Goal: Task Accomplishment & Management: Complete application form

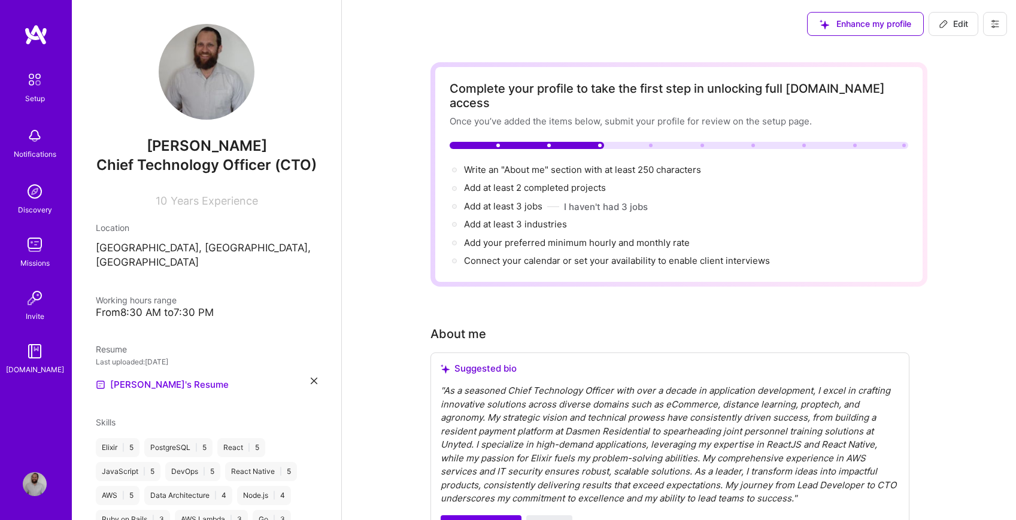
scroll to position [96, 0]
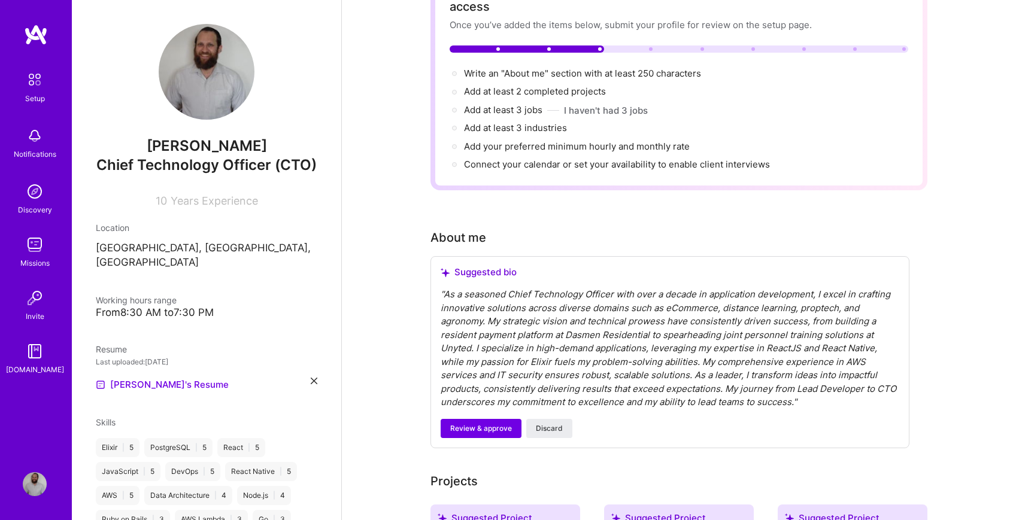
click at [259, 164] on span "Chief Technology Officer (CTO)" at bounding box center [206, 164] width 220 height 17
click at [217, 199] on span "Years Experience" at bounding box center [214, 201] width 87 height 13
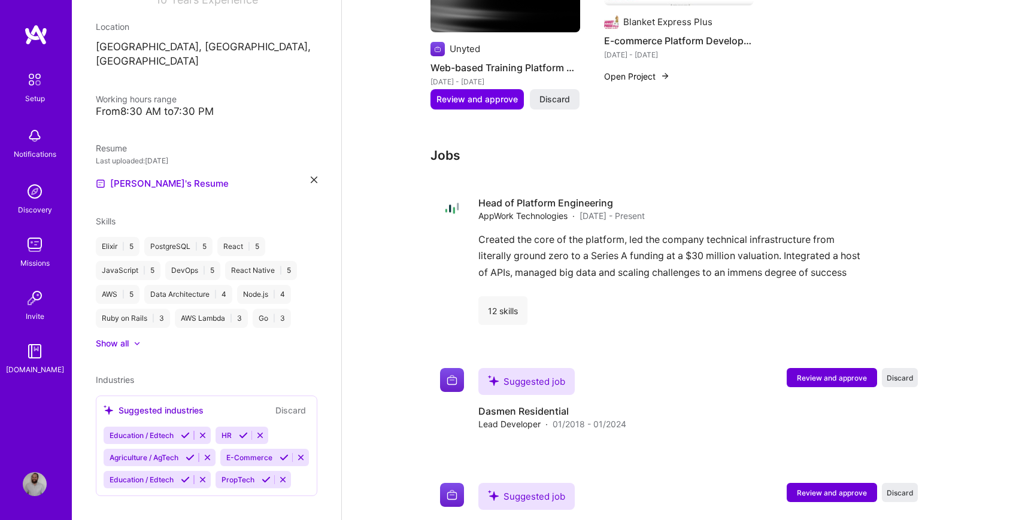
scroll to position [1022, 0]
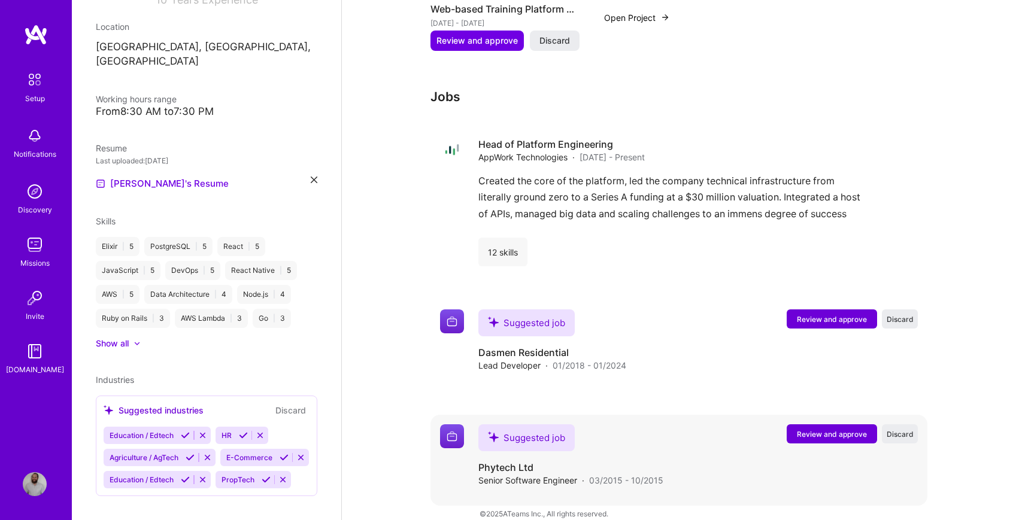
click at [843, 429] on span "Review and approve" at bounding box center [832, 434] width 70 height 10
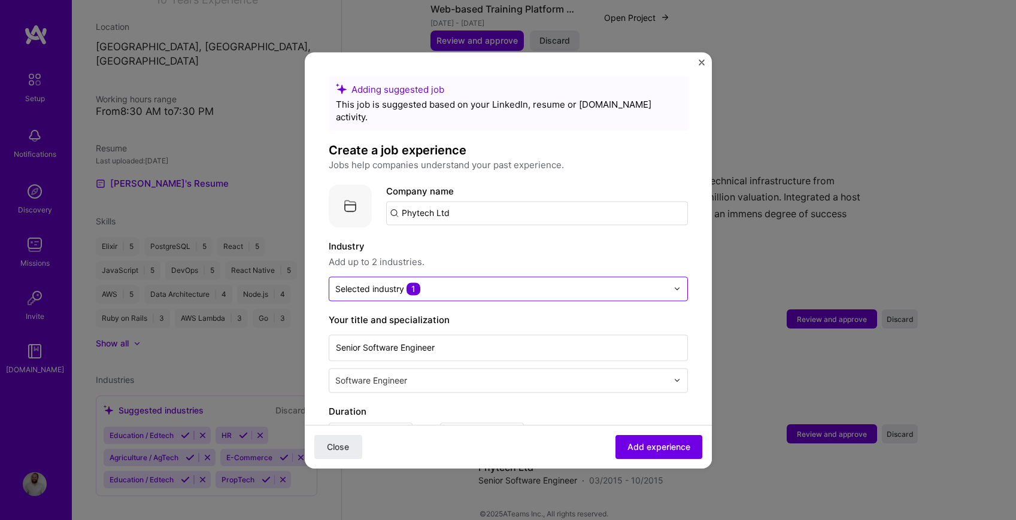
click at [452, 283] on input "text" at bounding box center [501, 289] width 332 height 13
click at [321, 286] on form "Adding suggested job This job is suggested based on your LinkedIn, resume or [D…" at bounding box center [508, 503] width 407 height 855
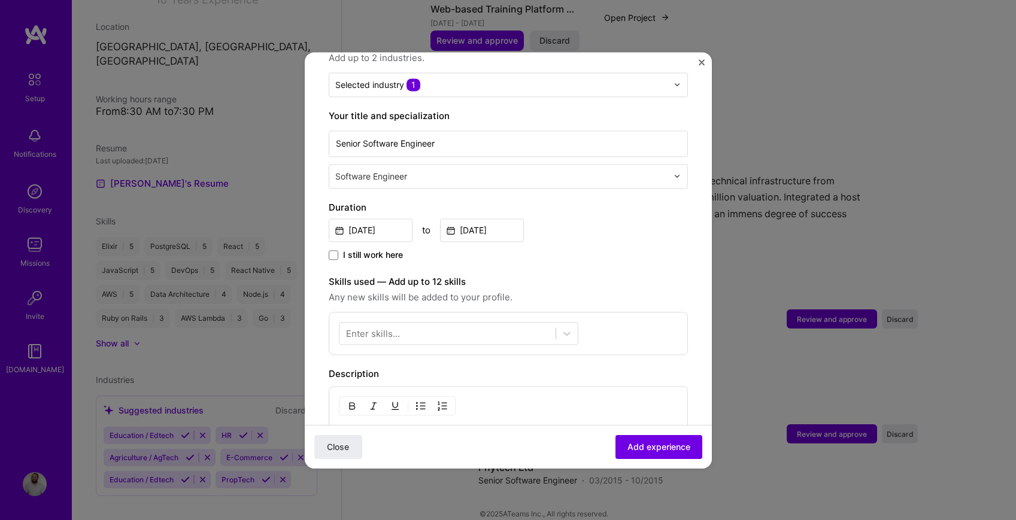
scroll to position [205, 0]
click at [452, 322] on div at bounding box center [448, 332] width 216 height 20
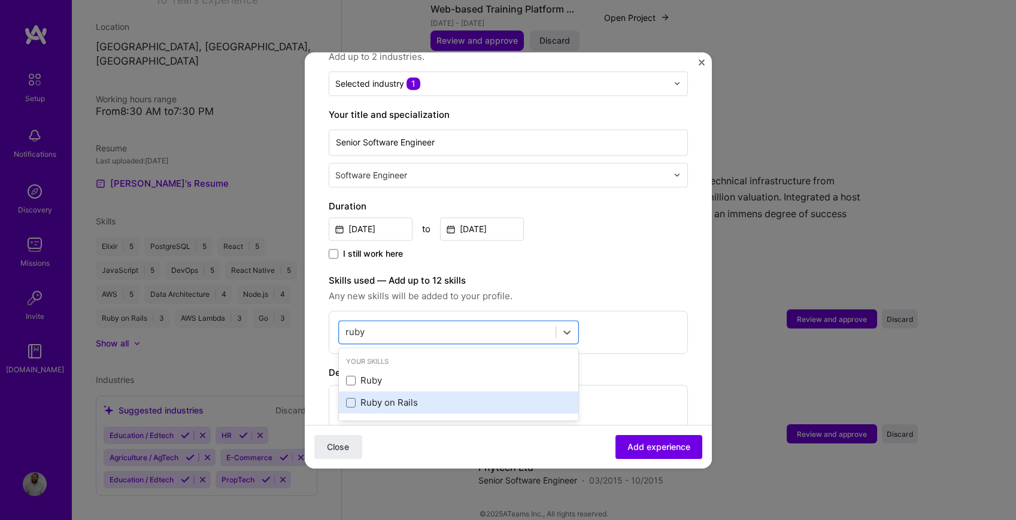
click at [418, 397] on div "Ruby on Rails" at bounding box center [458, 403] width 225 height 13
type input "ruby"
click at [309, 326] on form "Adding suggested job This job is suggested based on your LinkedIn, resume or [D…" at bounding box center [508, 322] width 407 height 902
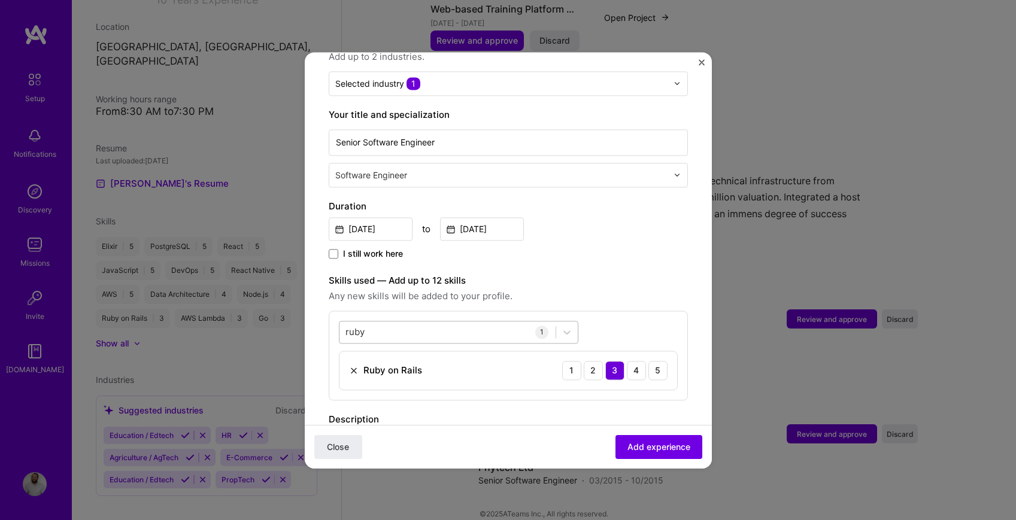
click at [422, 323] on div "[PERSON_NAME]" at bounding box center [448, 332] width 216 height 20
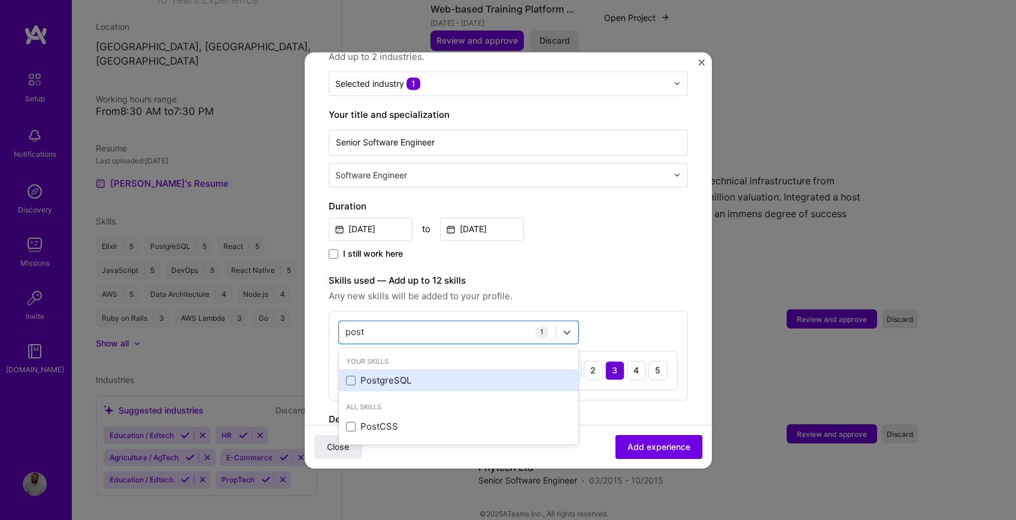
click at [411, 377] on div "PostgreSQL" at bounding box center [459, 381] width 240 height 22
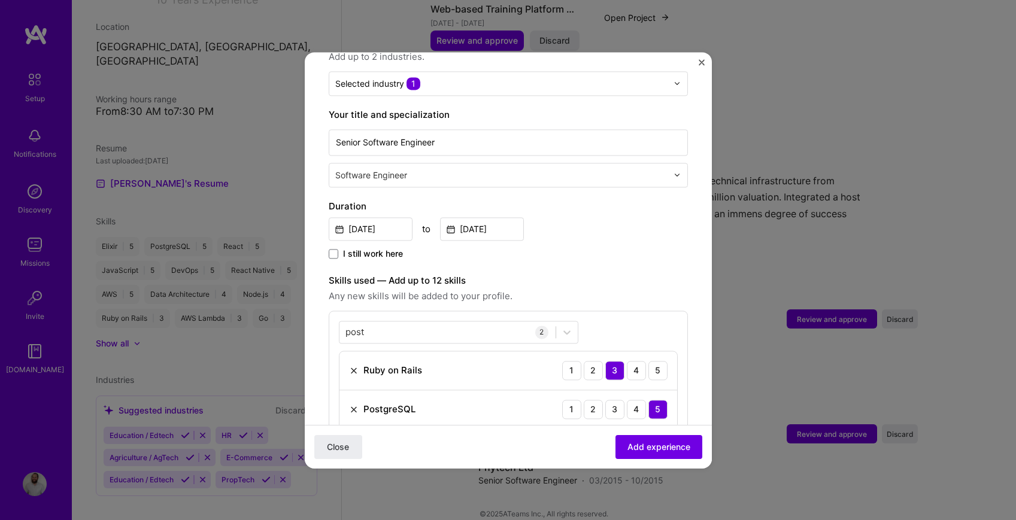
click at [620, 248] on div "I still work here" at bounding box center [508, 255] width 359 height 14
click at [428, 325] on div "post post" at bounding box center [448, 332] width 216 height 20
click at [425, 324] on div "post post" at bounding box center [448, 332] width 216 height 20
type input "pos"
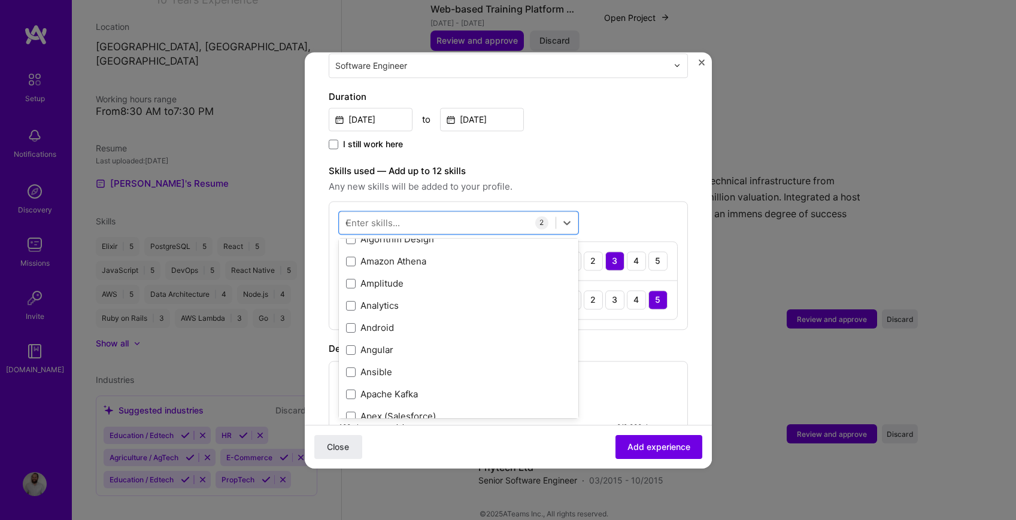
scroll to position [0, 0]
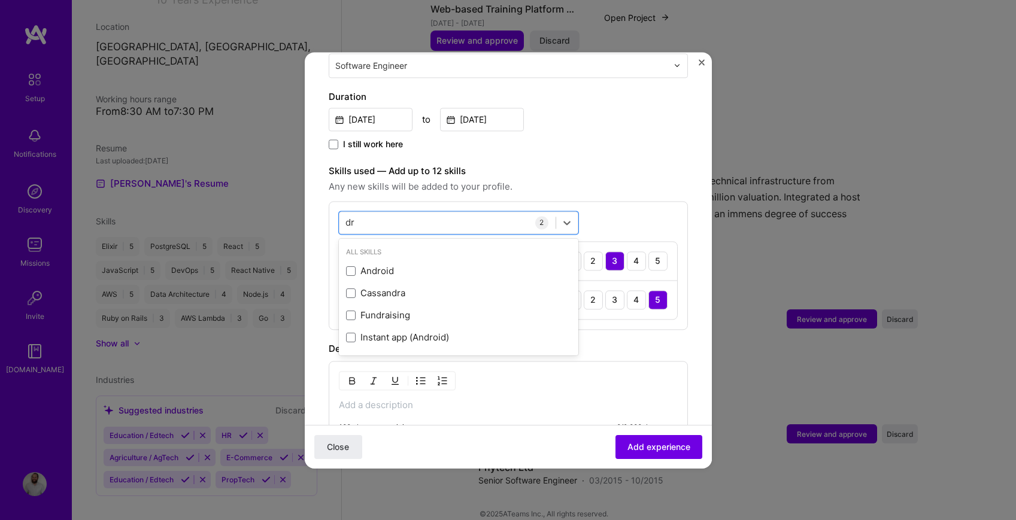
type input "d"
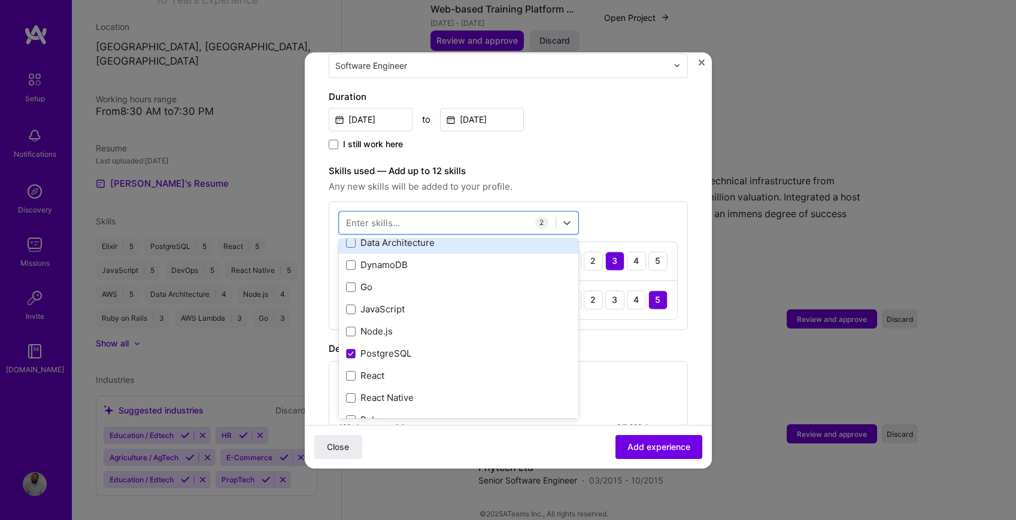
scroll to position [119, 0]
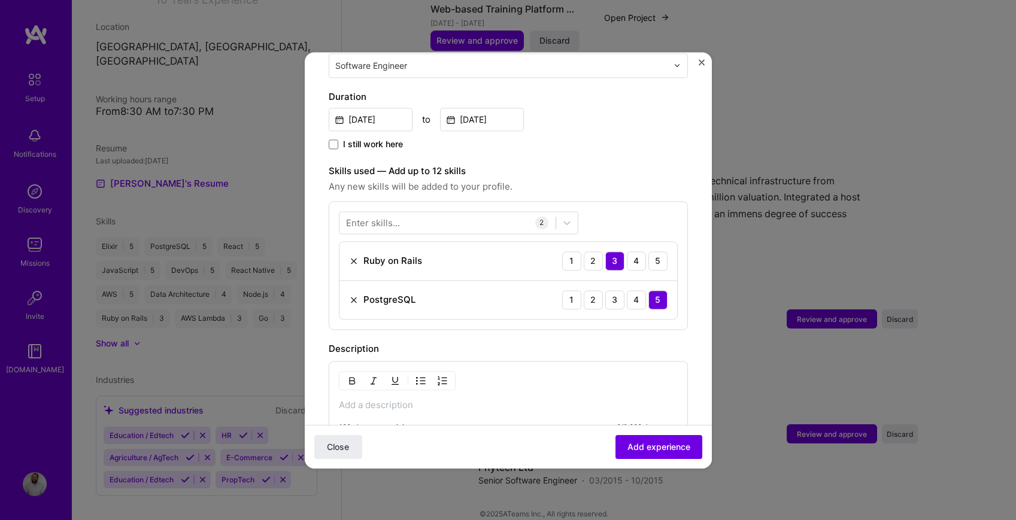
click at [609, 164] on label "Skills used — Add up to 12 skills" at bounding box center [508, 171] width 359 height 14
click at [472, 213] on div at bounding box center [448, 223] width 216 height 20
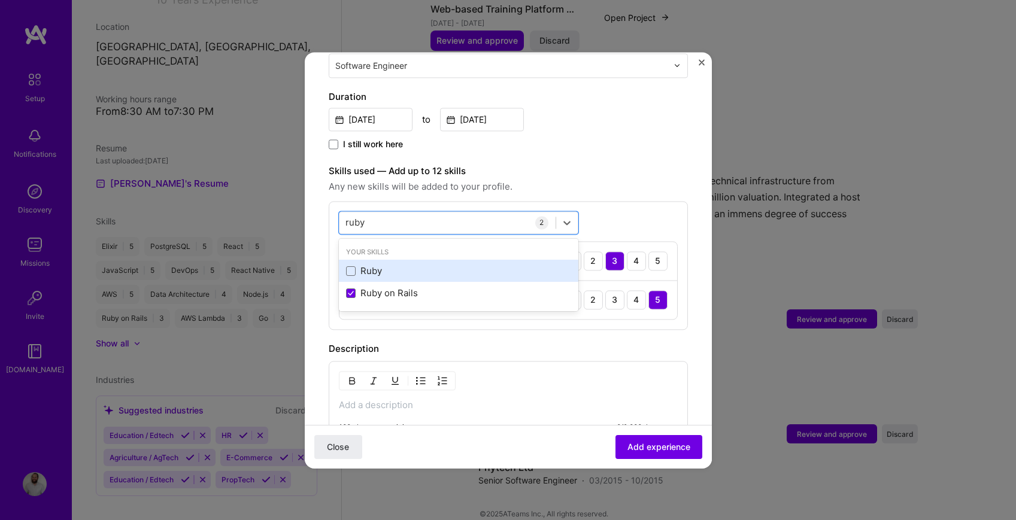
click at [429, 265] on div "Ruby" at bounding box center [458, 271] width 225 height 13
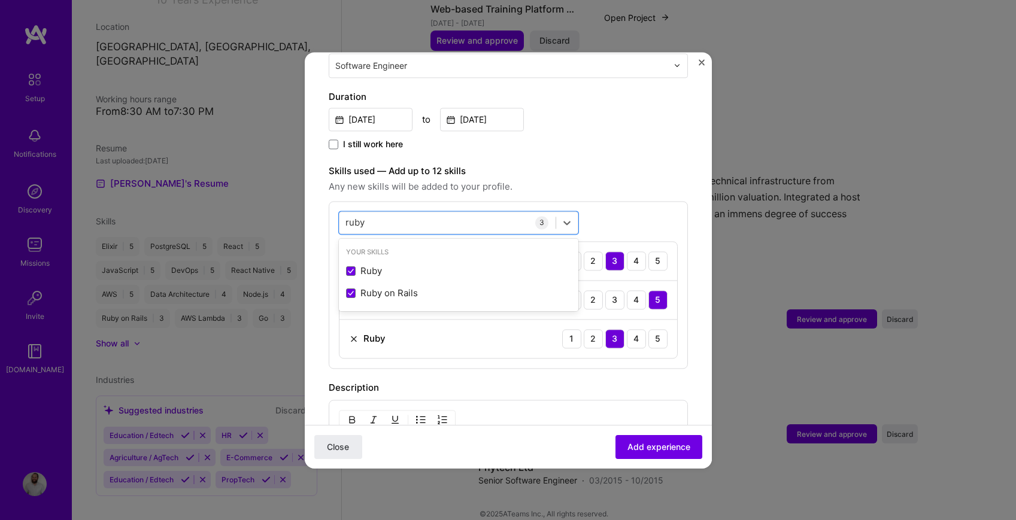
type input "ruby"
click at [602, 138] on div "I still work here" at bounding box center [508, 145] width 359 height 14
click at [656, 456] on button "Add experience" at bounding box center [659, 447] width 87 height 24
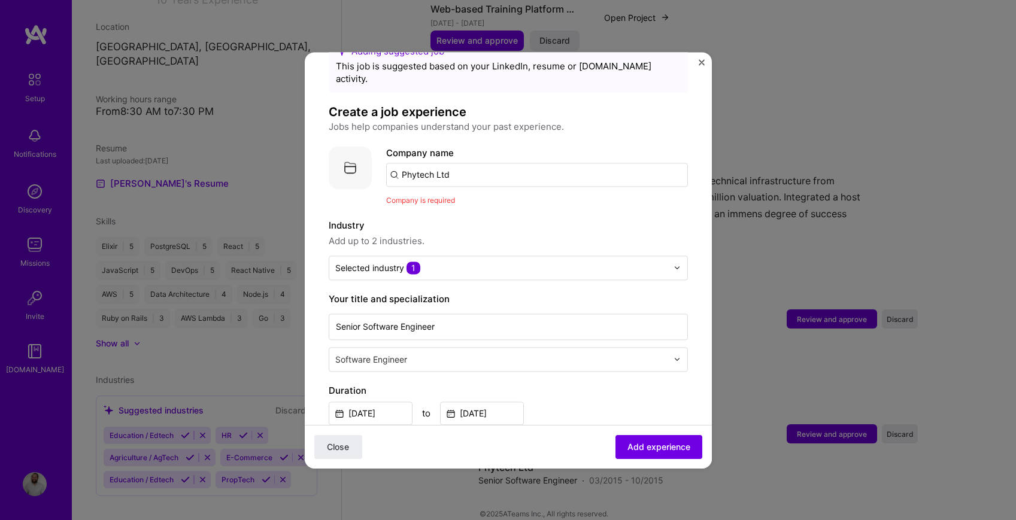
scroll to position [0, 0]
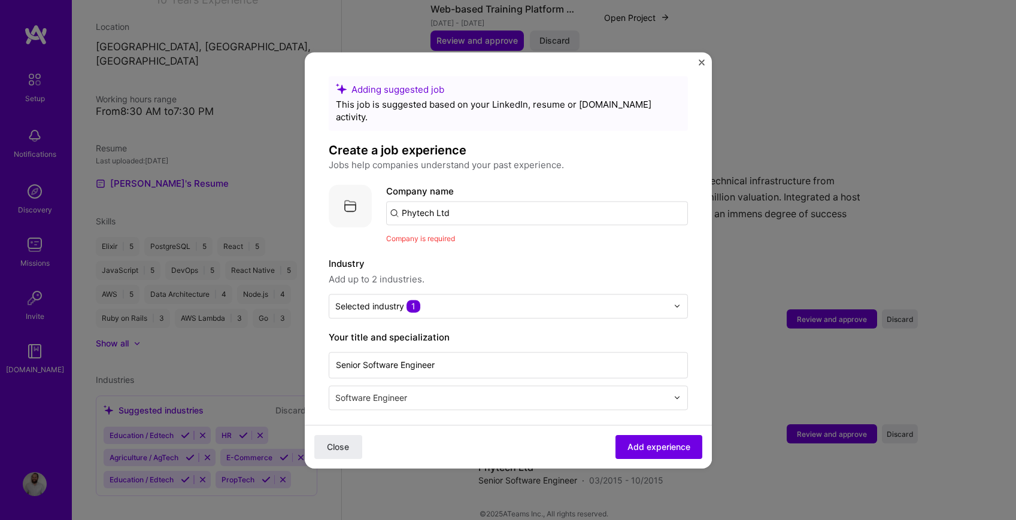
click at [458, 201] on input "Phytech Ltd" at bounding box center [537, 213] width 302 height 24
click at [462, 201] on input "Phytech Ltd" at bounding box center [537, 213] width 302 height 24
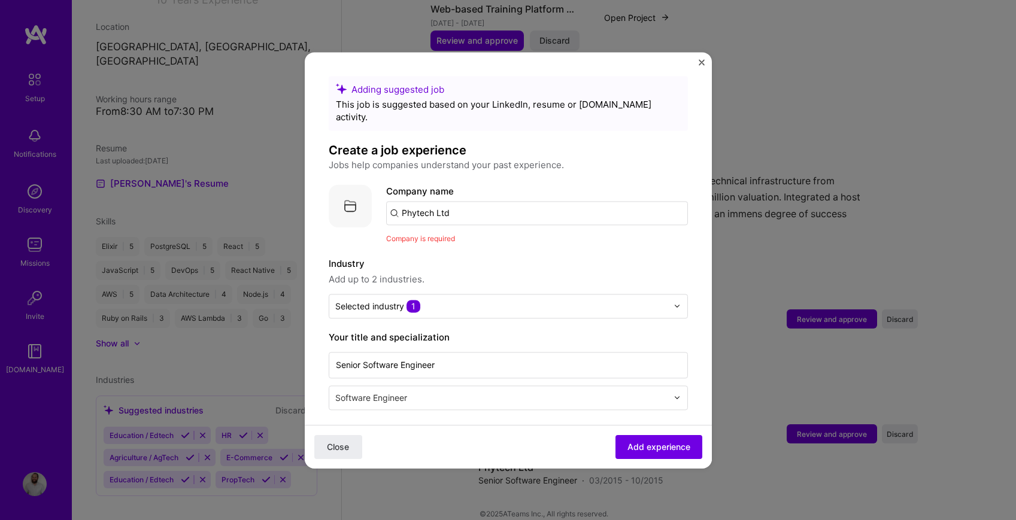
click at [462, 201] on input "Phytech Ltd" at bounding box center [537, 213] width 302 height 24
paste input "Phytech Ltd"
type input "Phytech Ltd"
click at [456, 237] on div "Phytech Ltd" at bounding box center [484, 246] width 62 height 21
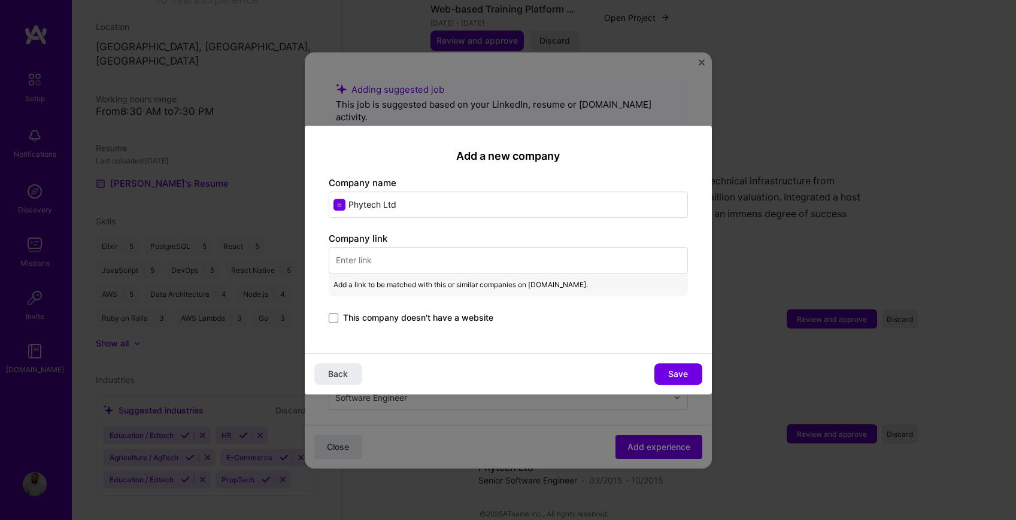
click at [364, 257] on input "text" at bounding box center [508, 260] width 359 height 26
paste input "[URL][DOMAIN_NAME]"
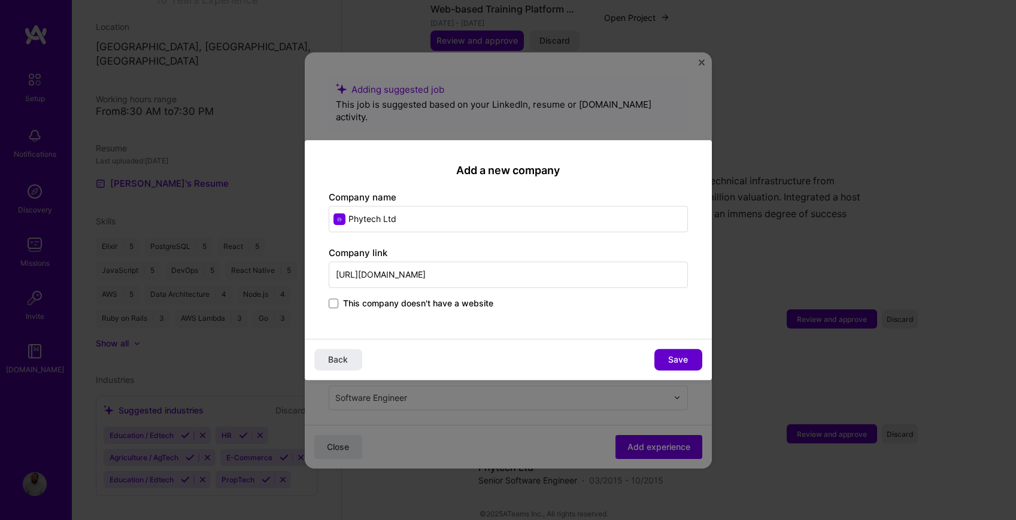
type input "[URL][DOMAIN_NAME]"
click at [679, 363] on span "Save" at bounding box center [678, 360] width 20 height 12
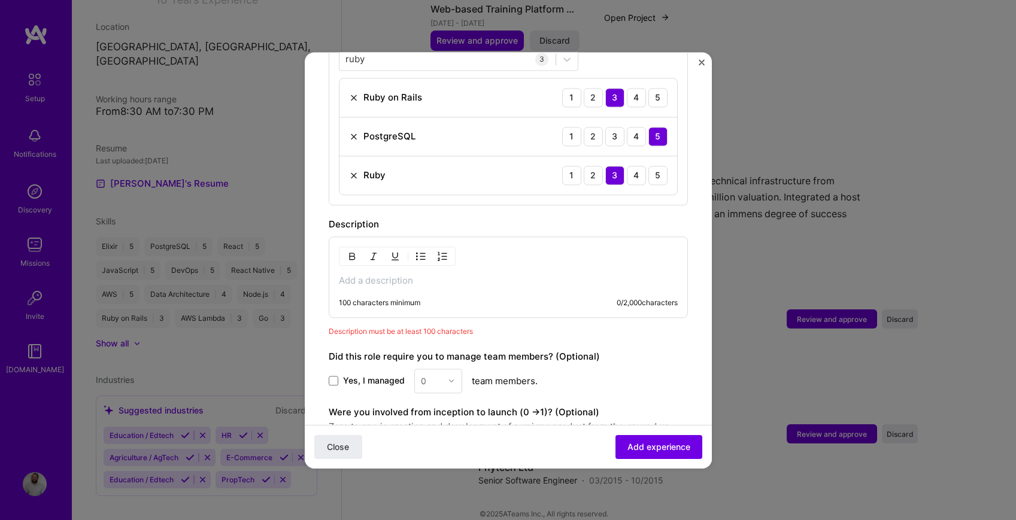
scroll to position [490, 0]
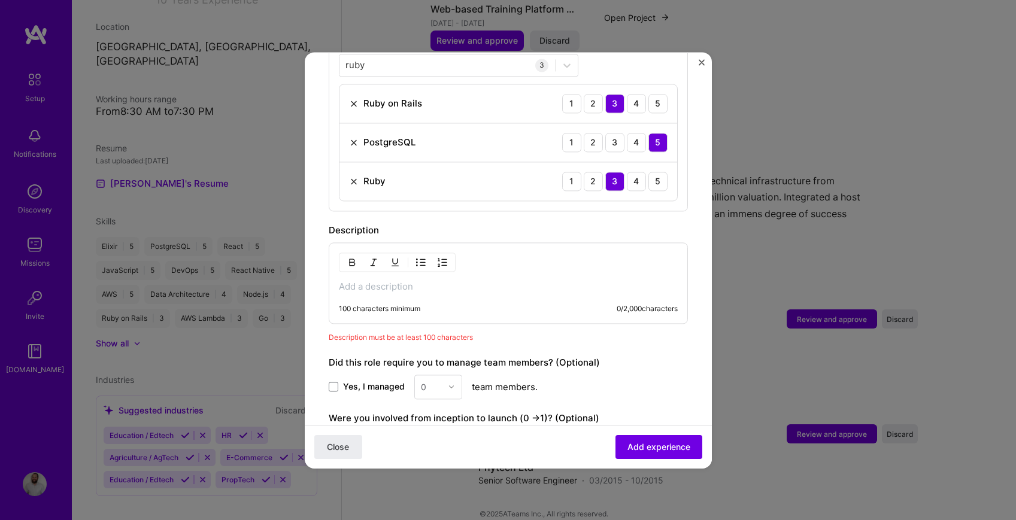
click at [485, 284] on div "100 characters minimum 0 / 2,000 characters" at bounding box center [508, 283] width 359 height 81
click at [468, 281] on p at bounding box center [508, 287] width 339 height 12
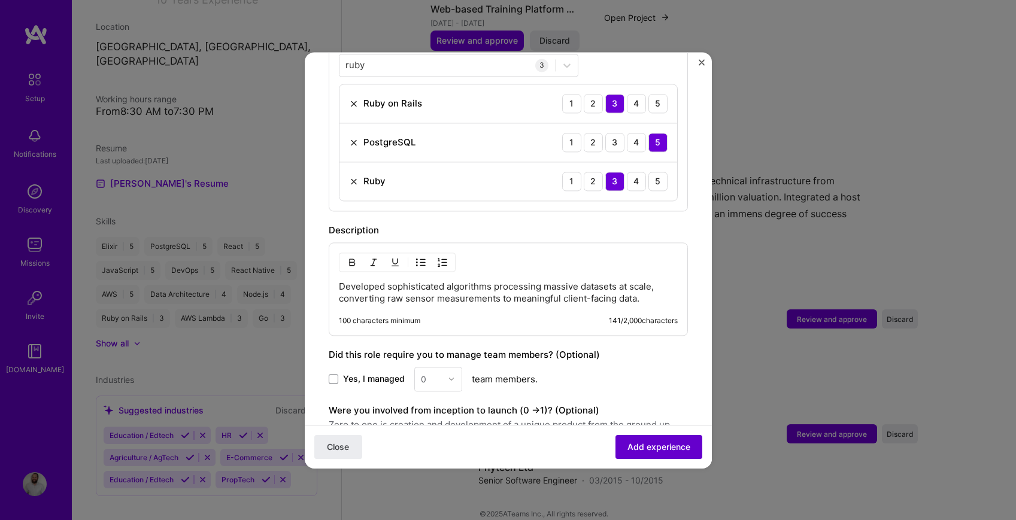
click at [643, 451] on span "Add experience" at bounding box center [659, 447] width 63 height 12
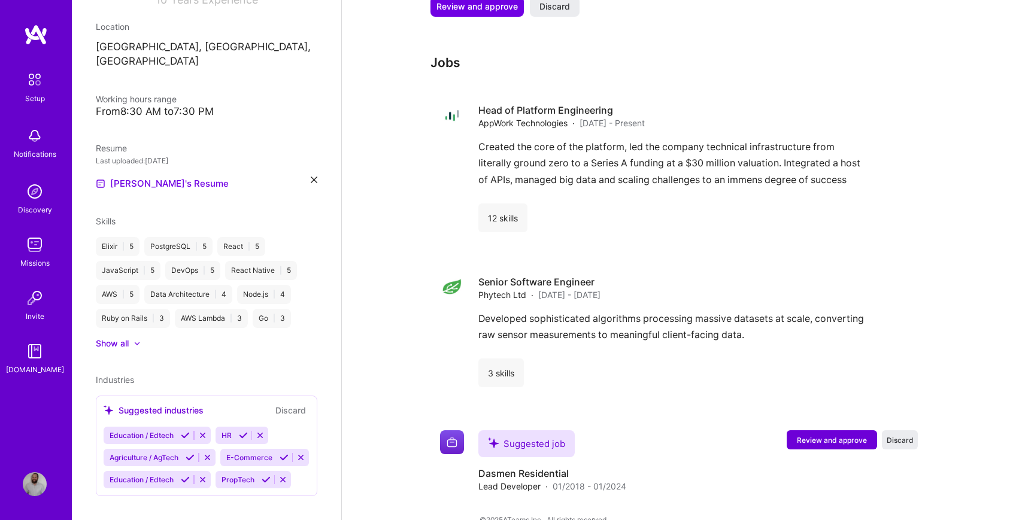
scroll to position [1062, 0]
